Goal: Navigation & Orientation: Find specific page/section

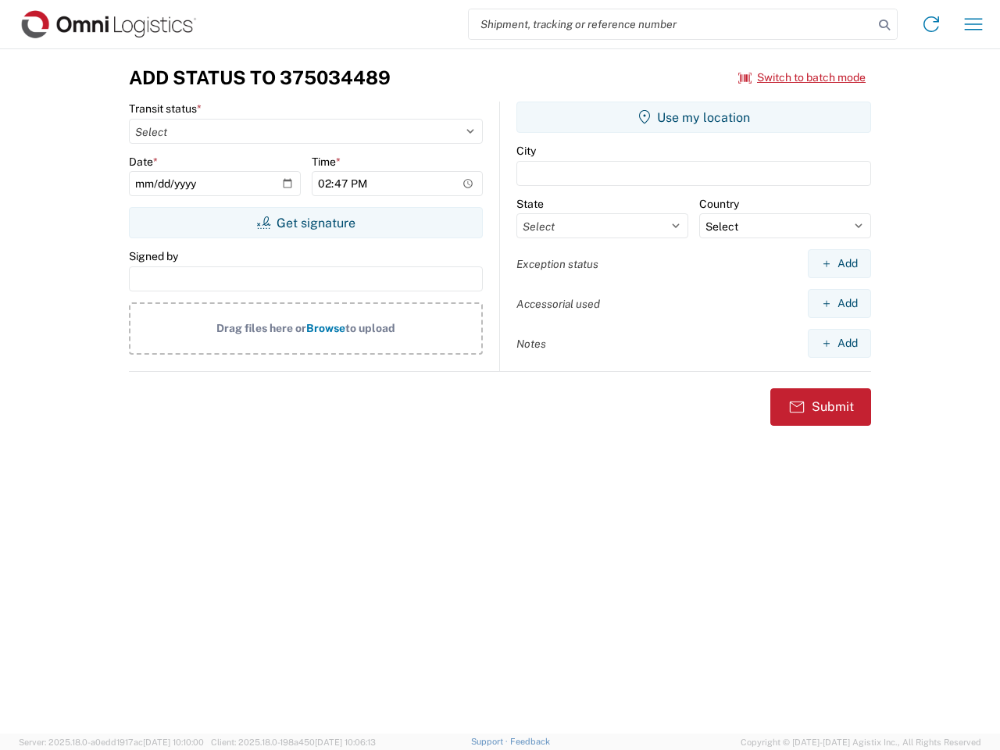
click at [671, 24] on input "search" at bounding box center [671, 24] width 405 height 30
click at [884, 25] on icon at bounding box center [884, 25] width 22 height 22
click at [931, 24] on icon at bounding box center [931, 24] width 25 height 25
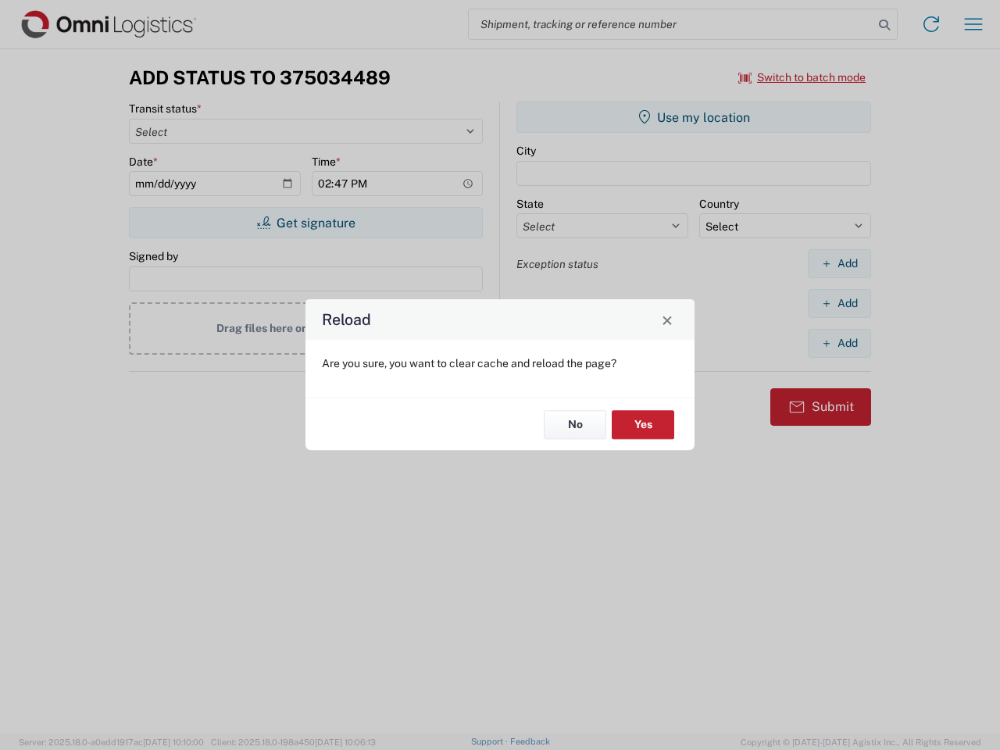
click at [802, 77] on div "Reload Are you sure, you want to clear cache and reload the page? No Yes" at bounding box center [500, 375] width 1000 height 750
click at [305, 223] on div "Reload Are you sure, you want to clear cache and reload the page? No Yes" at bounding box center [500, 375] width 1000 height 750
click at [694, 117] on div "Reload Are you sure, you want to clear cache and reload the page? No Yes" at bounding box center [500, 375] width 1000 height 750
click at [839, 263] on div "Reload Are you sure, you want to clear cache and reload the page? No Yes" at bounding box center [500, 375] width 1000 height 750
click at [839, 303] on div "Reload Are you sure, you want to clear cache and reload the page? No Yes" at bounding box center [500, 375] width 1000 height 750
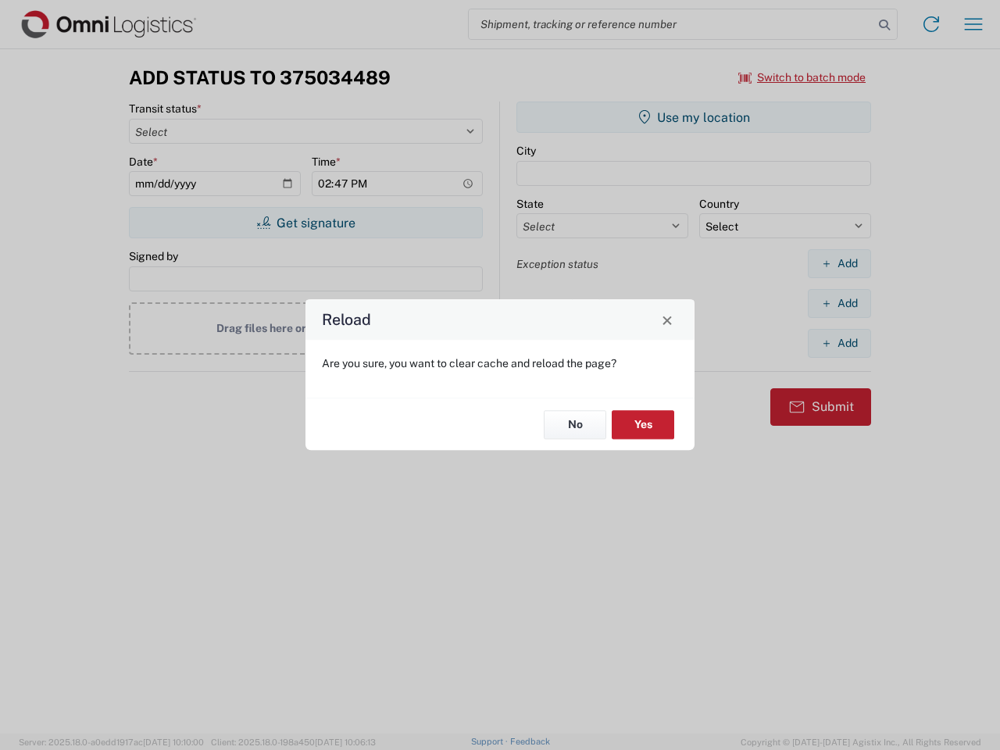
click at [839, 343] on div "Reload Are you sure, you want to clear cache and reload the page? No Yes" at bounding box center [500, 375] width 1000 height 750
